Goal: Browse casually: Explore the website without a specific task or goal

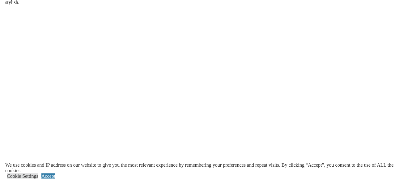
scroll to position [633, 0]
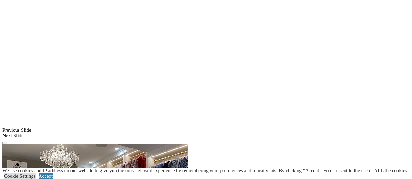
drag, startPoint x: 307, startPoint y: 85, endPoint x: 309, endPoint y: 88, distance: 3.7
